Goal: Transaction & Acquisition: Obtain resource

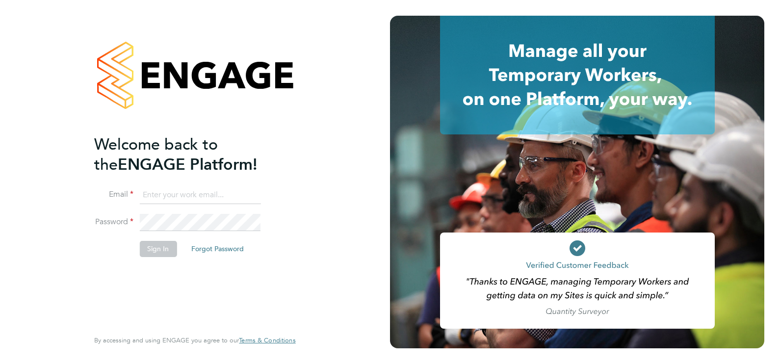
type input "[EMAIL_ADDRESS][DOMAIN_NAME]"
click at [163, 248] on button "Sign In" at bounding box center [157, 249] width 37 height 16
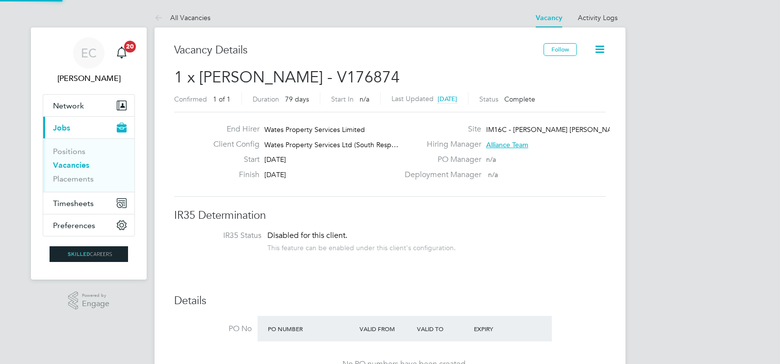
scroll to position [46, 85]
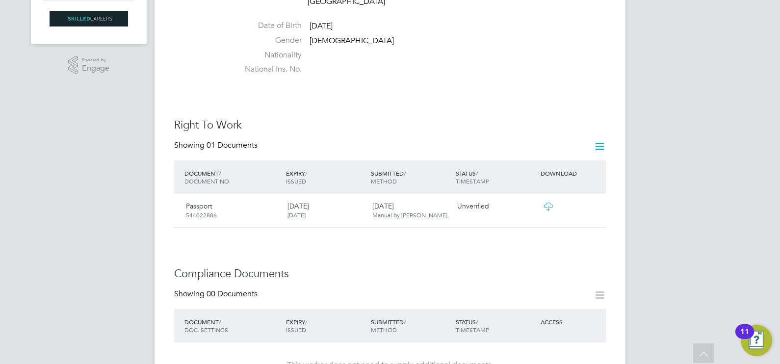
scroll to position [245, 0]
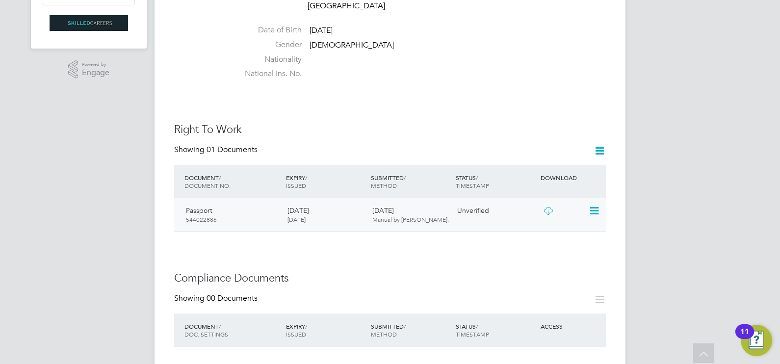
click at [549, 207] on icon at bounding box center [548, 211] width 12 height 8
